Goal: Information Seeking & Learning: Check status

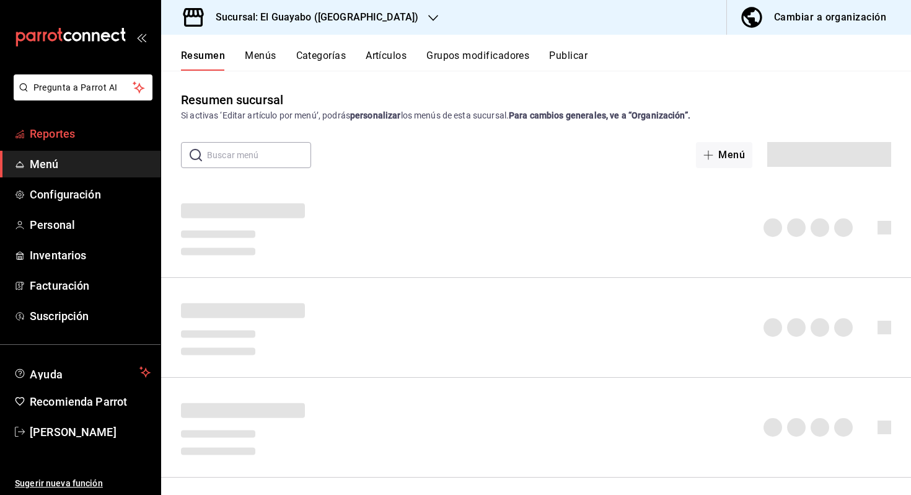
click at [84, 135] on span "Reportes" at bounding box center [90, 133] width 121 height 17
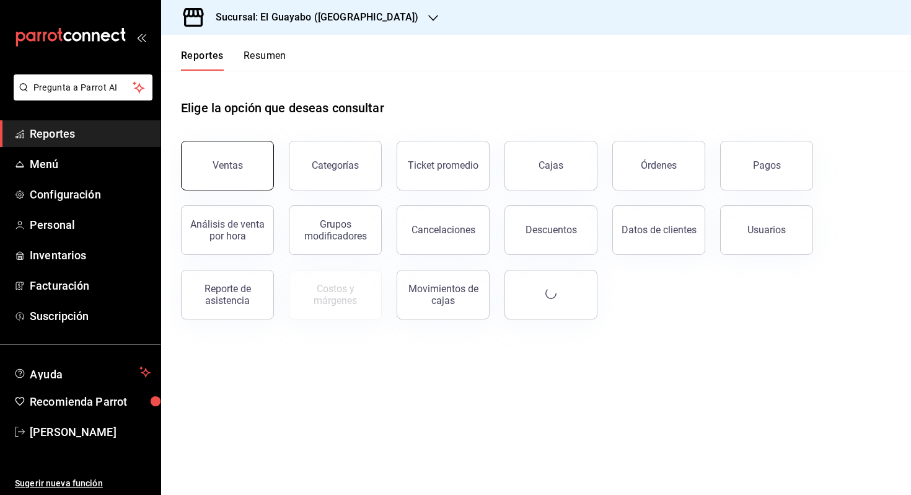
click at [255, 172] on button "Ventas" at bounding box center [227, 166] width 93 height 50
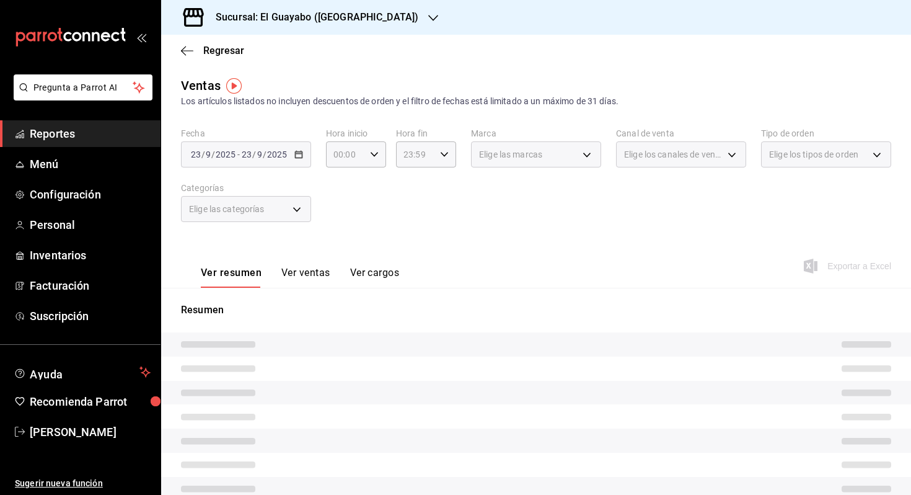
click at [263, 206] on span "Elige las categorías" at bounding box center [227, 209] width 76 height 12
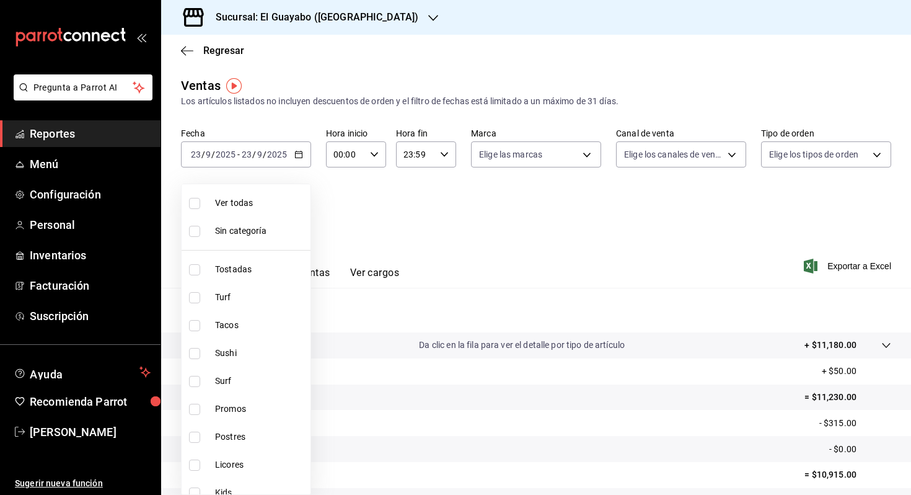
click at [286, 212] on body "Pregunta a Parrot AI Reportes Menú Configuración Personal Inventarios Facturaci…" at bounding box center [455, 247] width 911 height 495
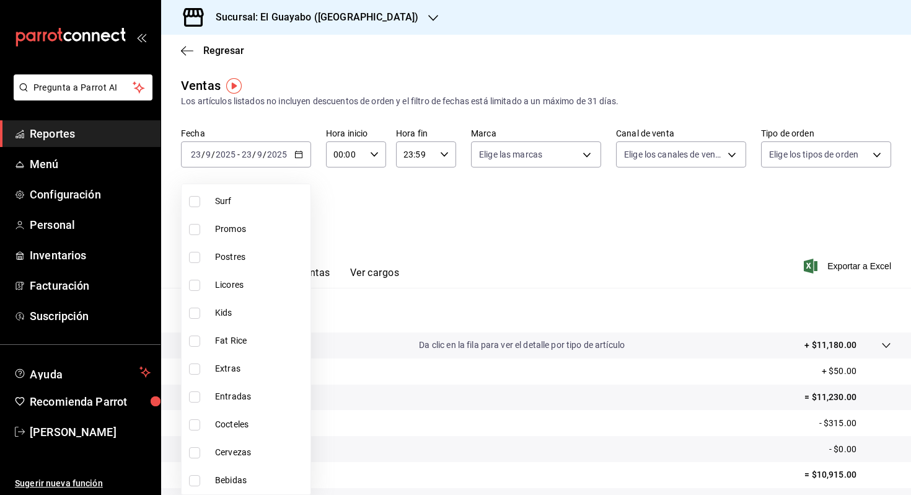
click at [242, 459] on li "Cervezas" at bounding box center [246, 452] width 129 height 28
type input "77c64ae5-b24d-4245-bdb3-7e75609d61e6"
checkbox input "true"
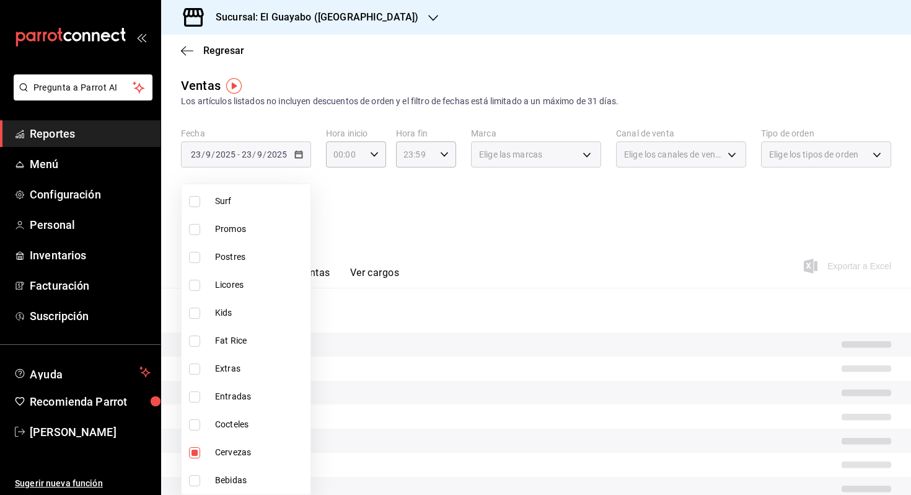
click at [523, 152] on div at bounding box center [455, 247] width 911 height 495
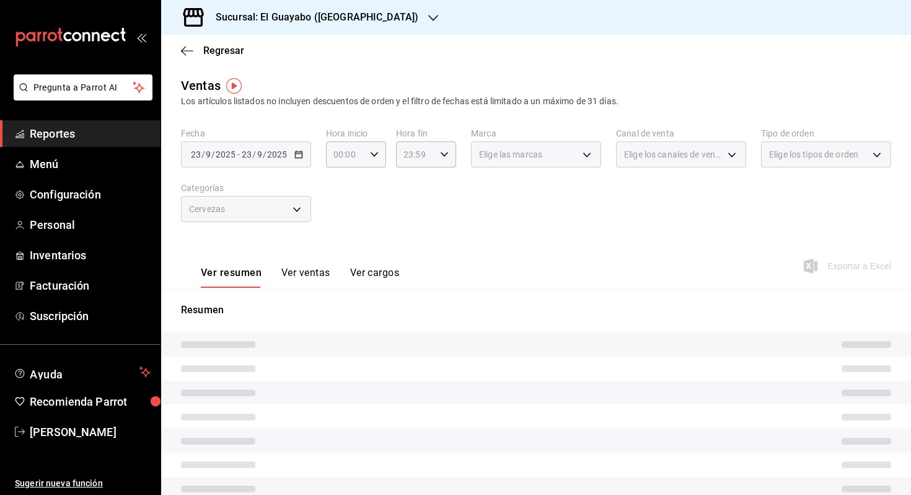
click at [263, 156] on span "/" at bounding box center [265, 154] width 4 height 10
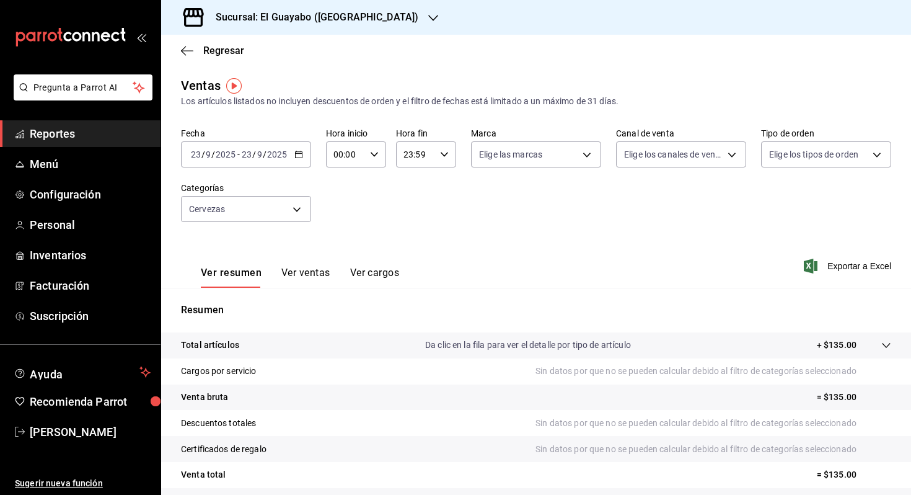
click at [241, 158] on input "23" at bounding box center [246, 154] width 11 height 10
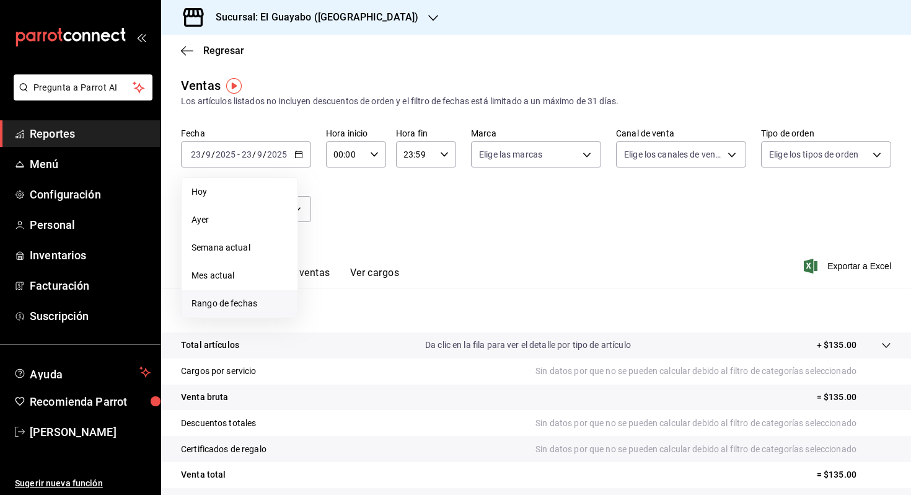
click at [218, 297] on span "Rango de fechas" at bounding box center [240, 303] width 96 height 13
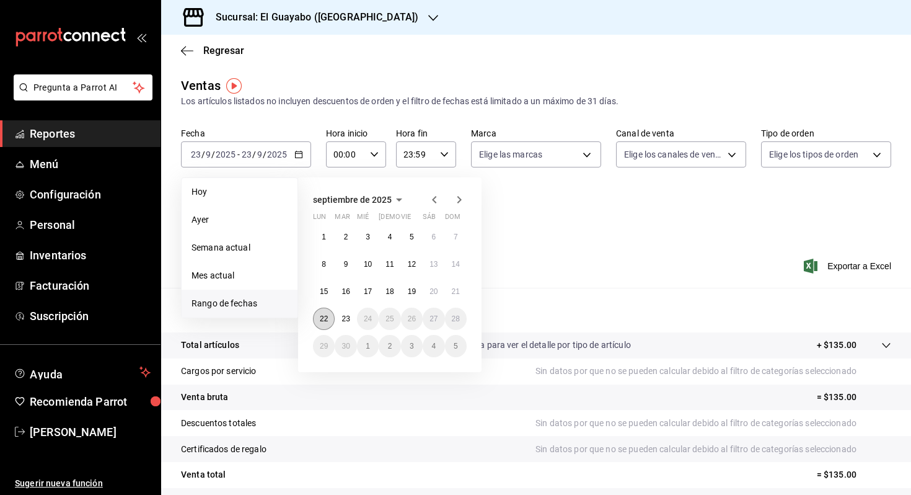
click at [329, 319] on button "22" at bounding box center [324, 319] width 22 height 22
click at [347, 319] on abbr "23" at bounding box center [346, 318] width 8 height 9
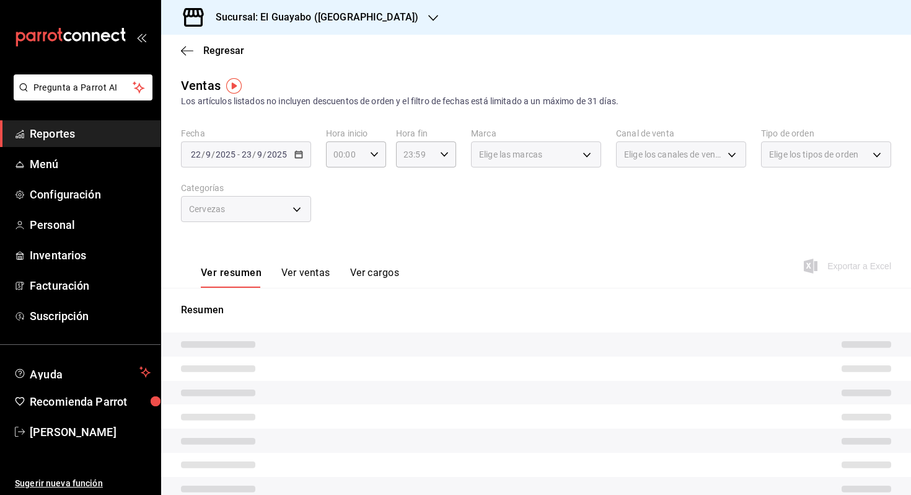
click at [417, 263] on div "Ver resumen Ver ventas Ver cargos Exportar a Excel" at bounding box center [536, 262] width 750 height 51
click at [297, 272] on button "Ver ventas" at bounding box center [305, 277] width 49 height 21
